Goal: Information Seeking & Learning: Understand process/instructions

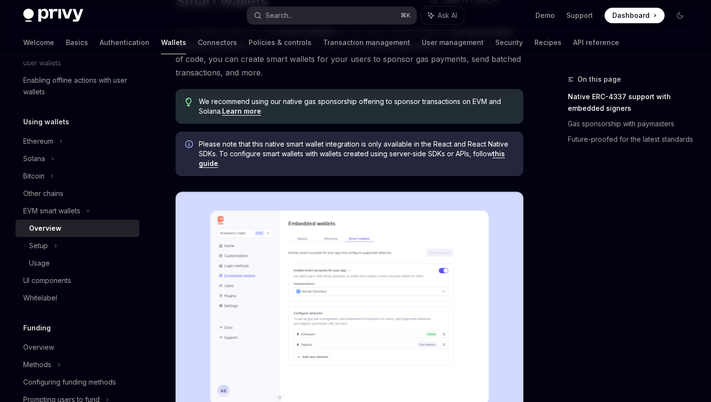
scroll to position [189, 0]
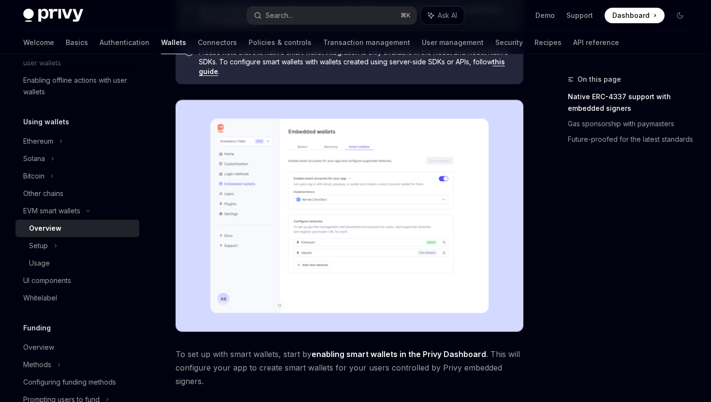
click at [366, 177] on img at bounding box center [350, 216] width 348 height 232
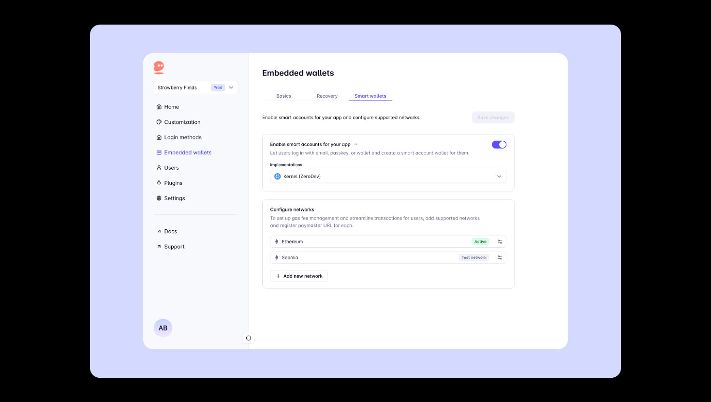
click at [629, 164] on div at bounding box center [355, 201] width 711 height 402
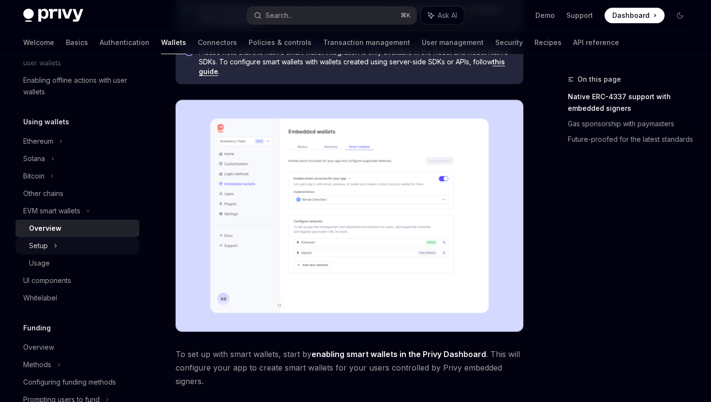
click at [50, 245] on div "Setup" at bounding box center [77, 245] width 124 height 17
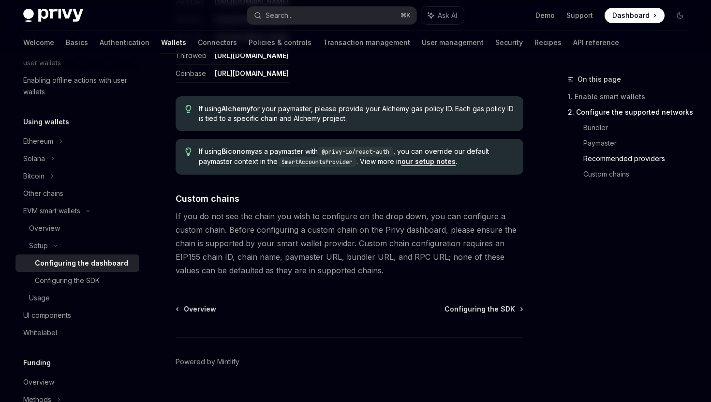
scroll to position [1318, 0]
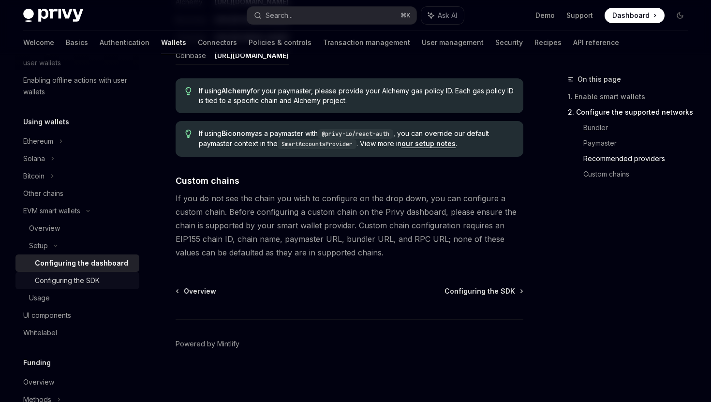
click at [90, 280] on div "Configuring the SDK" at bounding box center [67, 281] width 65 height 12
type textarea "*"
